Goal: Find specific page/section: Find specific page/section

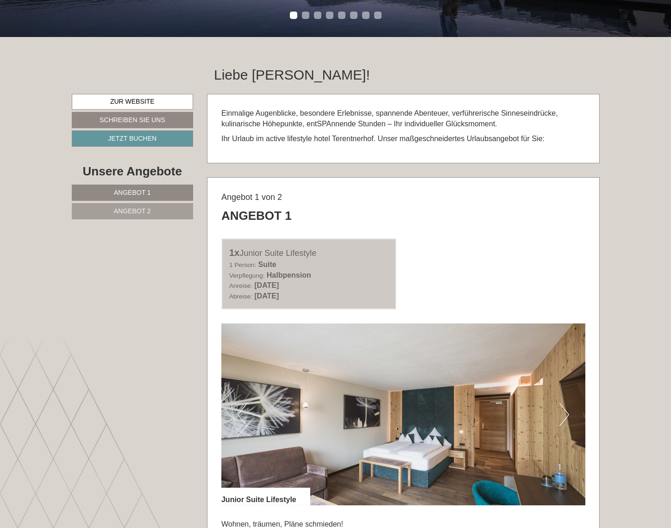
scroll to position [126, 0]
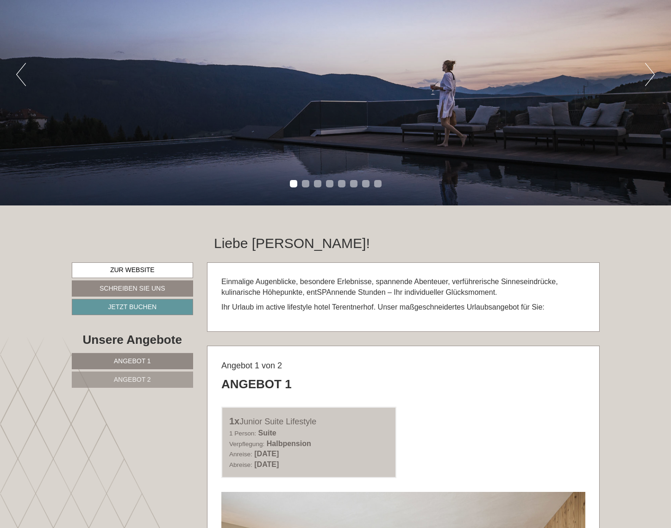
click at [150, 375] on link "Angebot 2" at bounding box center [133, 380] width 122 height 16
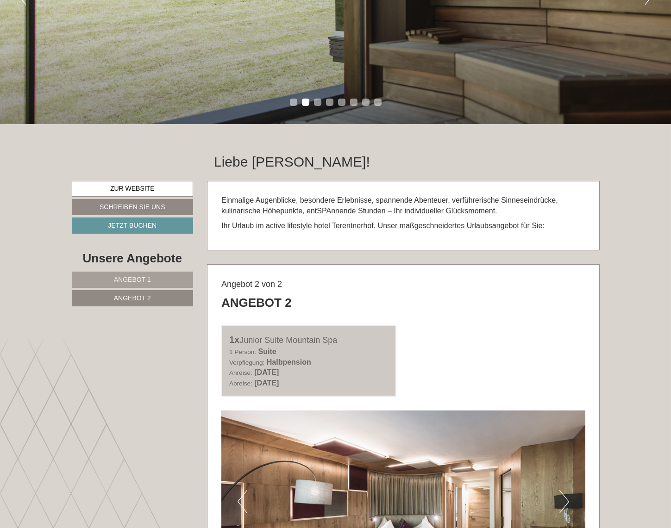
scroll to position [135, 0]
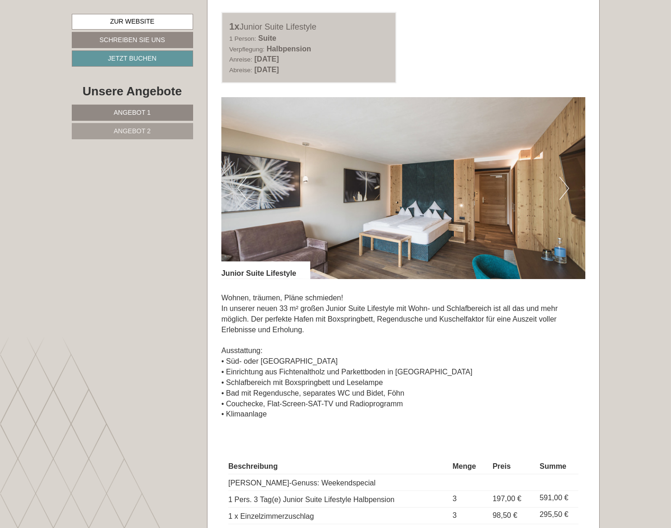
scroll to position [463, 0]
